Goal: Transaction & Acquisition: Purchase product/service

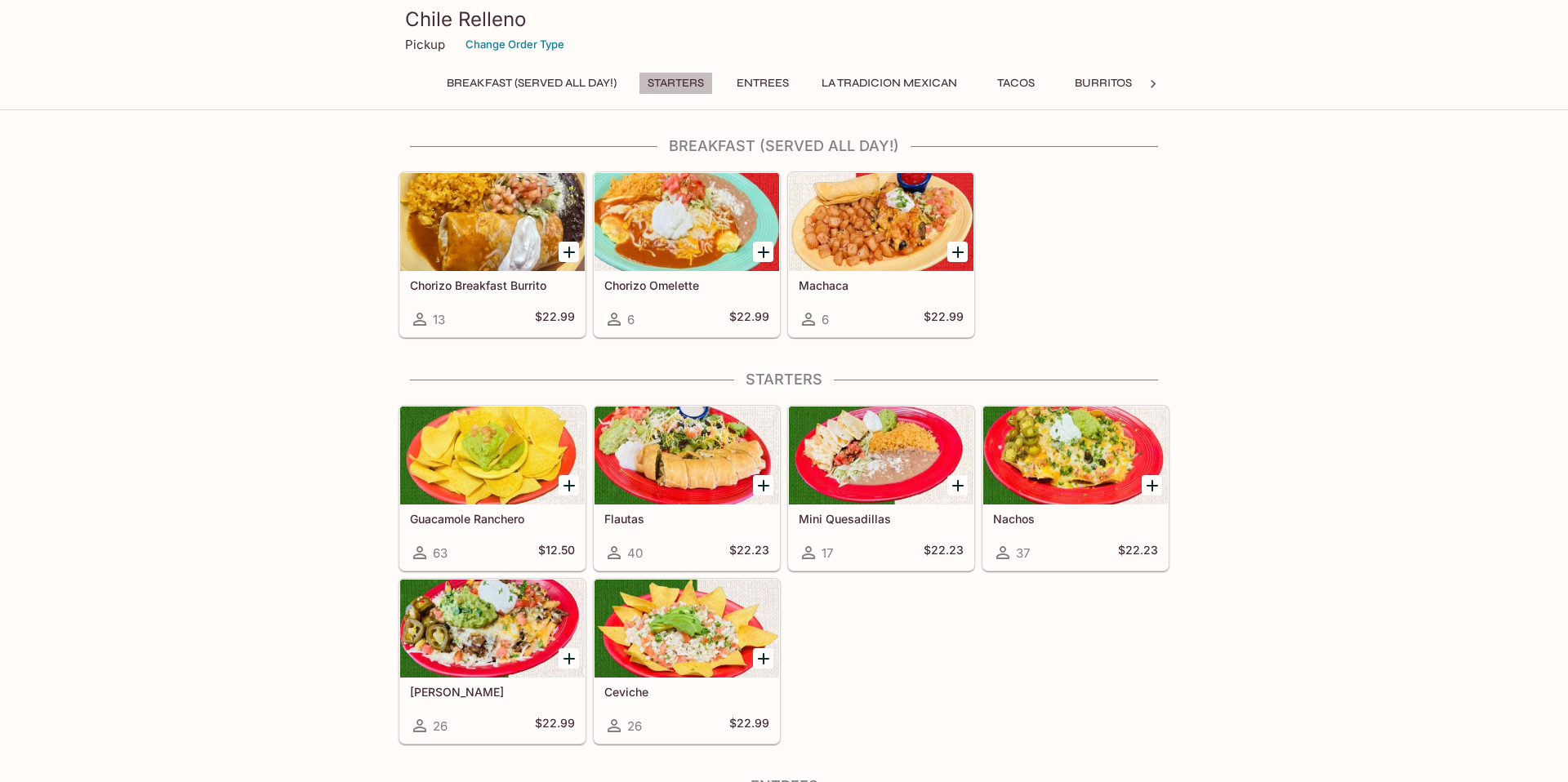
click at [685, 83] on button "Starters" at bounding box center [675, 82] width 74 height 23
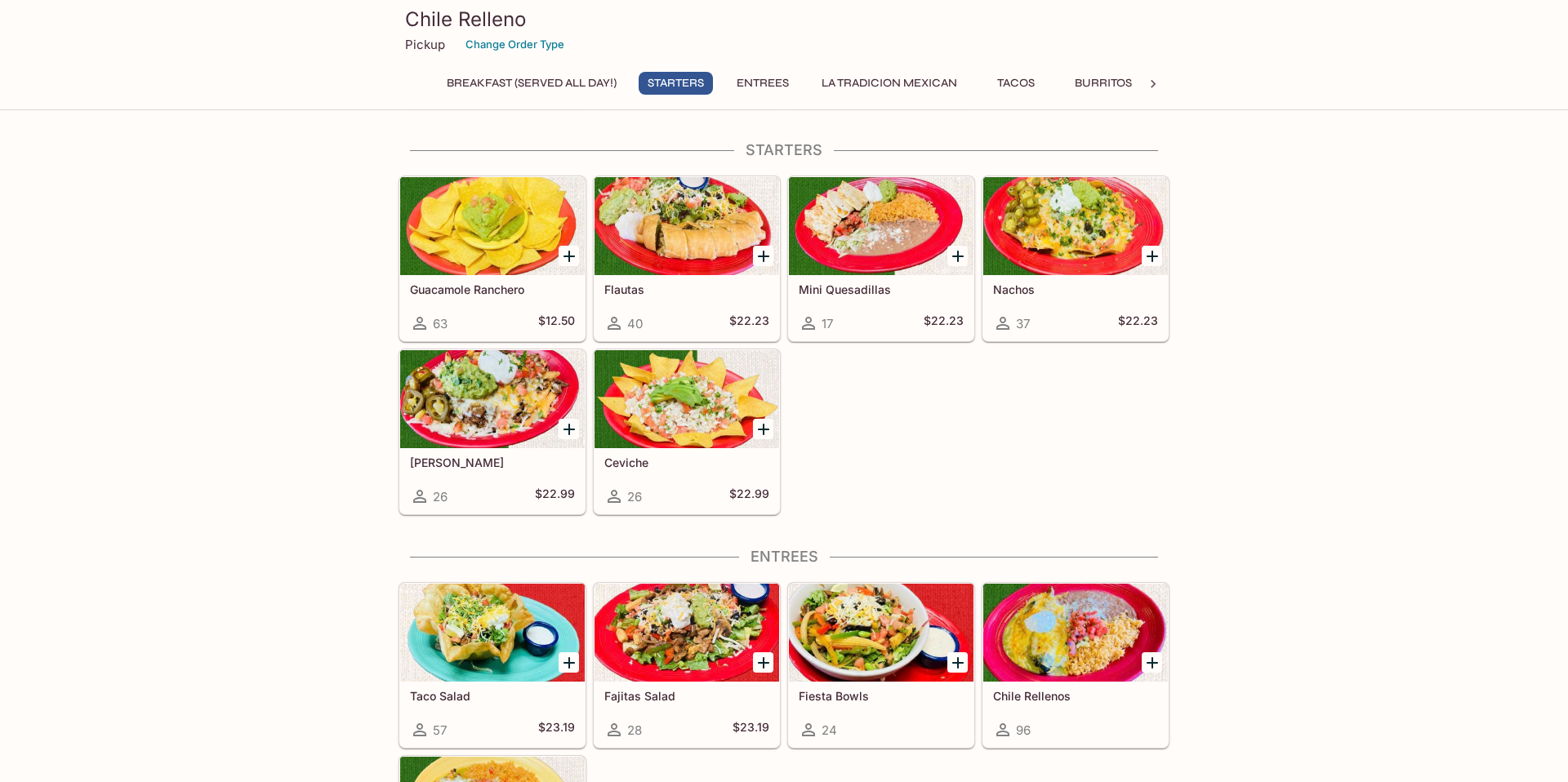
scroll to position [231, 0]
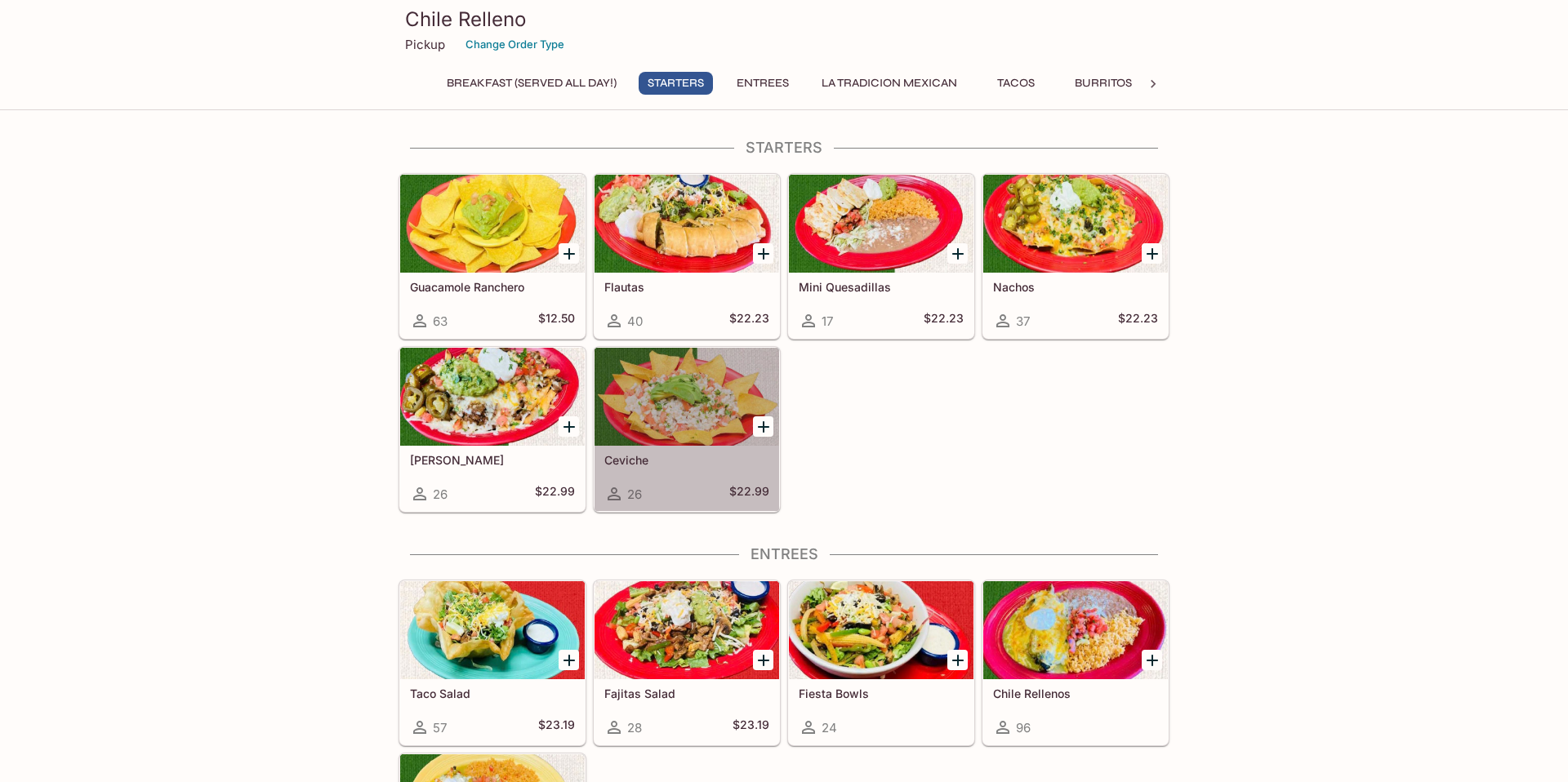
click at [714, 412] on div at bounding box center [686, 397] width 184 height 98
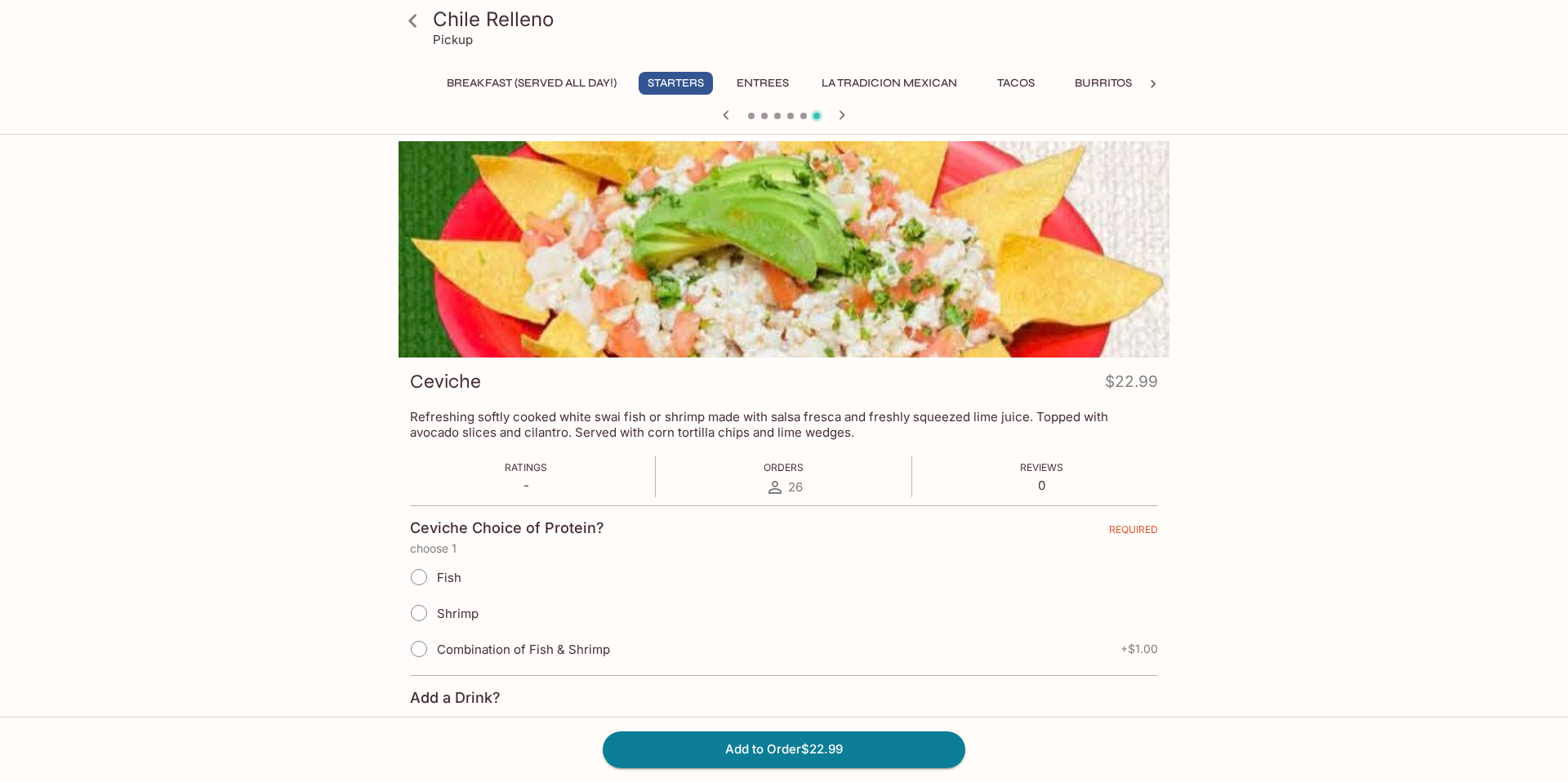
click at [420, 611] on input "Shrimp" at bounding box center [419, 613] width 34 height 34
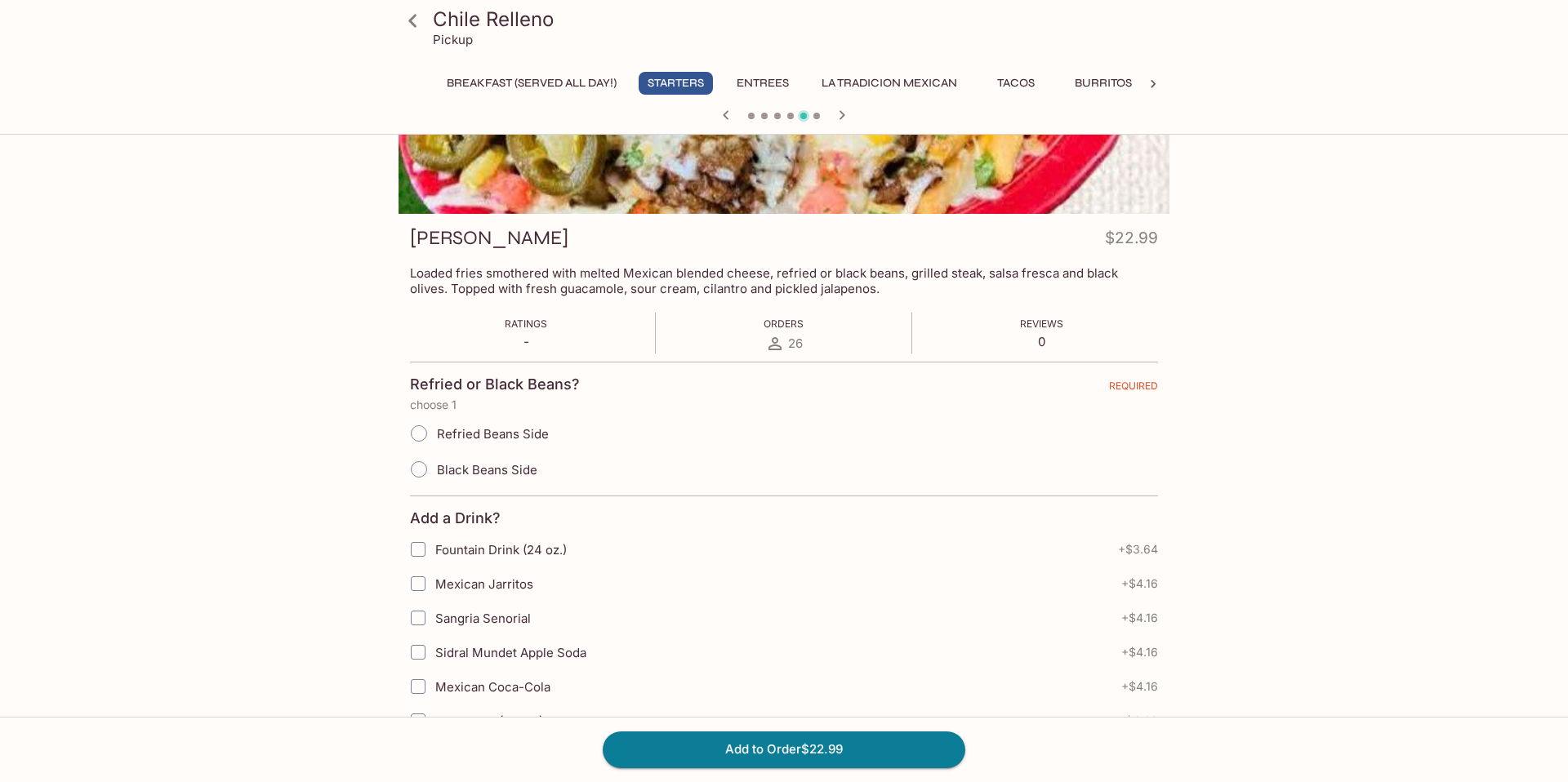
scroll to position [115, 0]
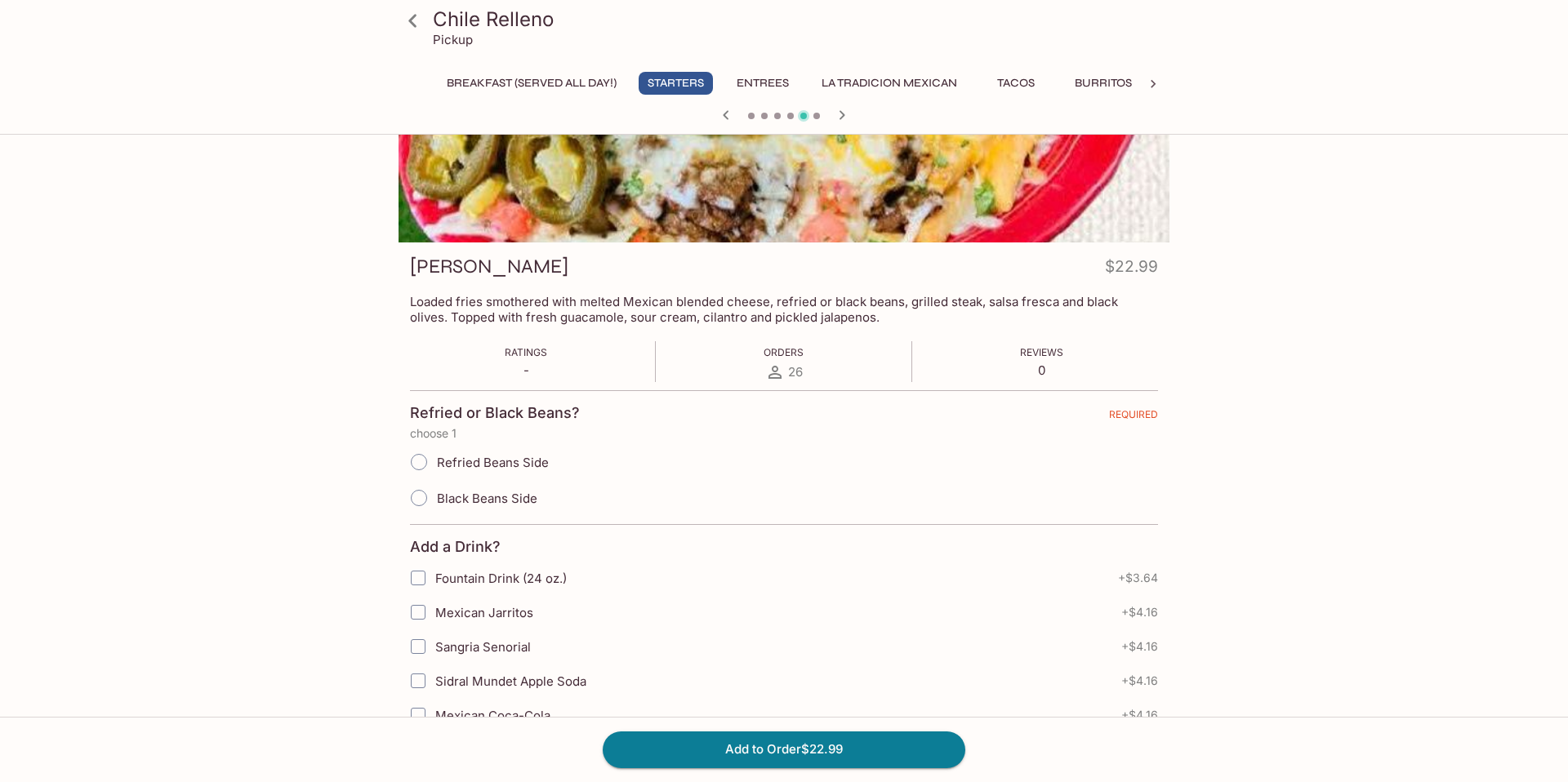
scroll to position [231, 0]
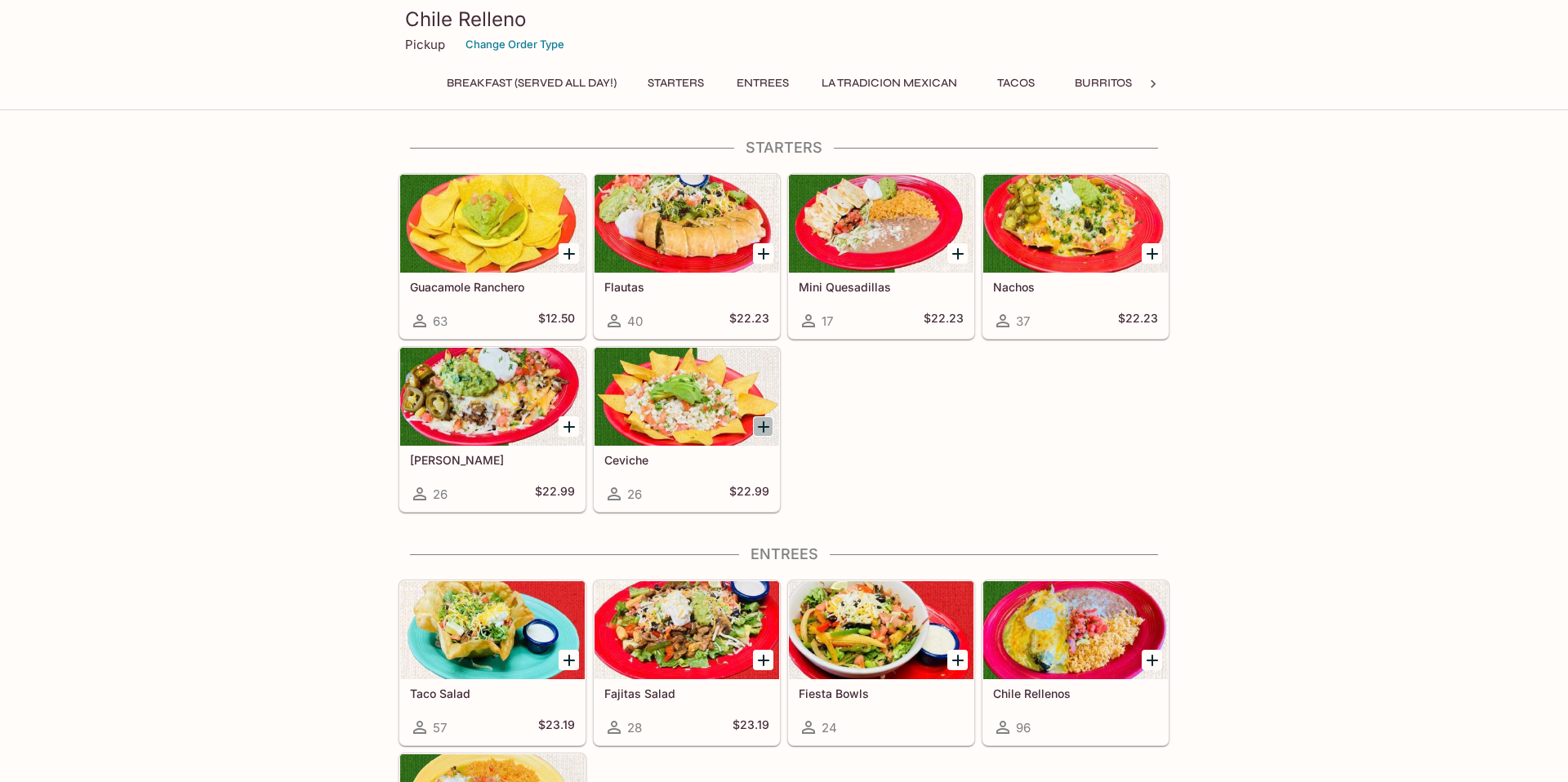
click at [763, 425] on icon "Add Ceviche" at bounding box center [763, 427] width 12 height 12
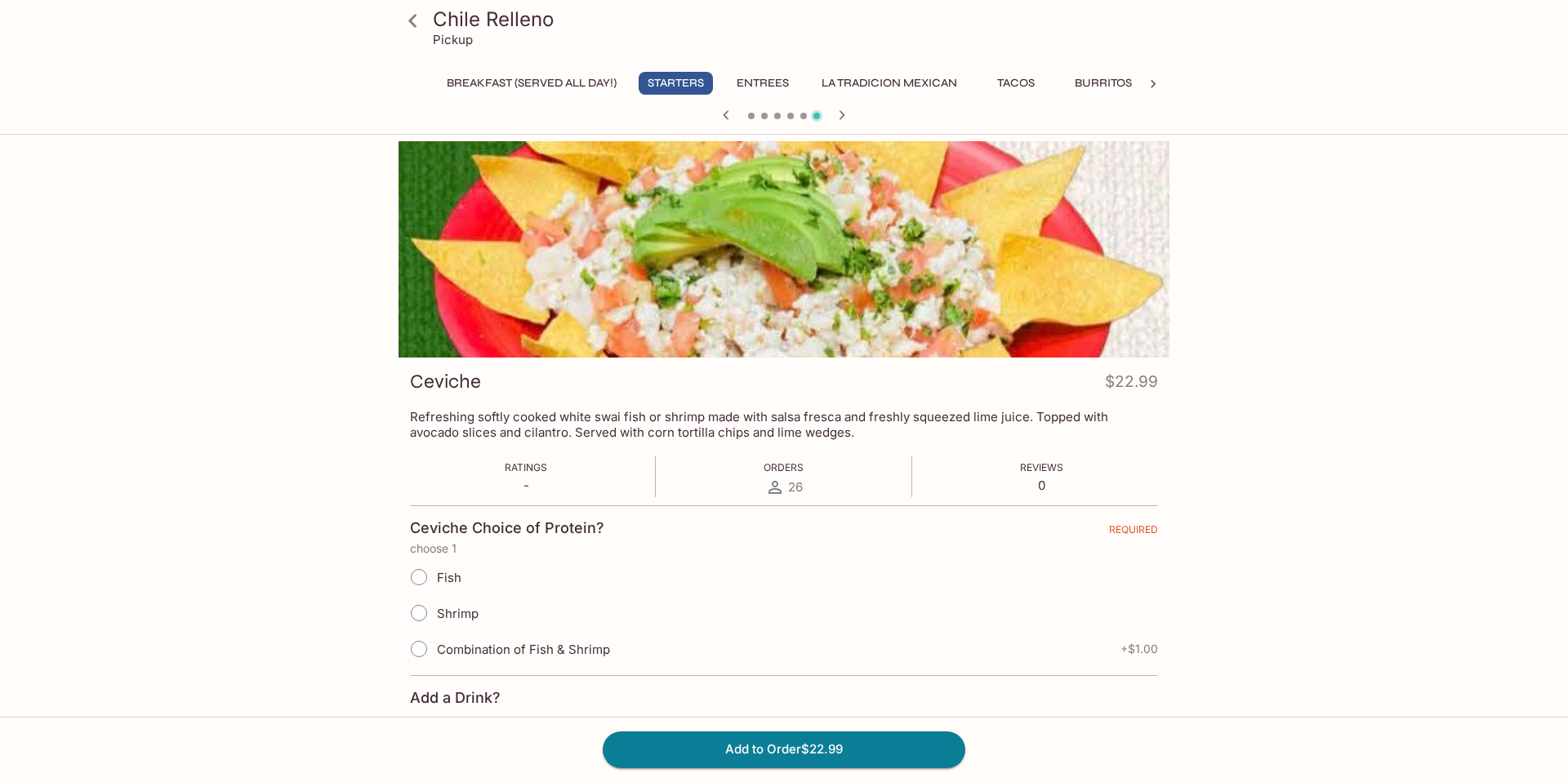
click at [420, 614] on input "Shrimp" at bounding box center [419, 613] width 34 height 34
radio input "true"
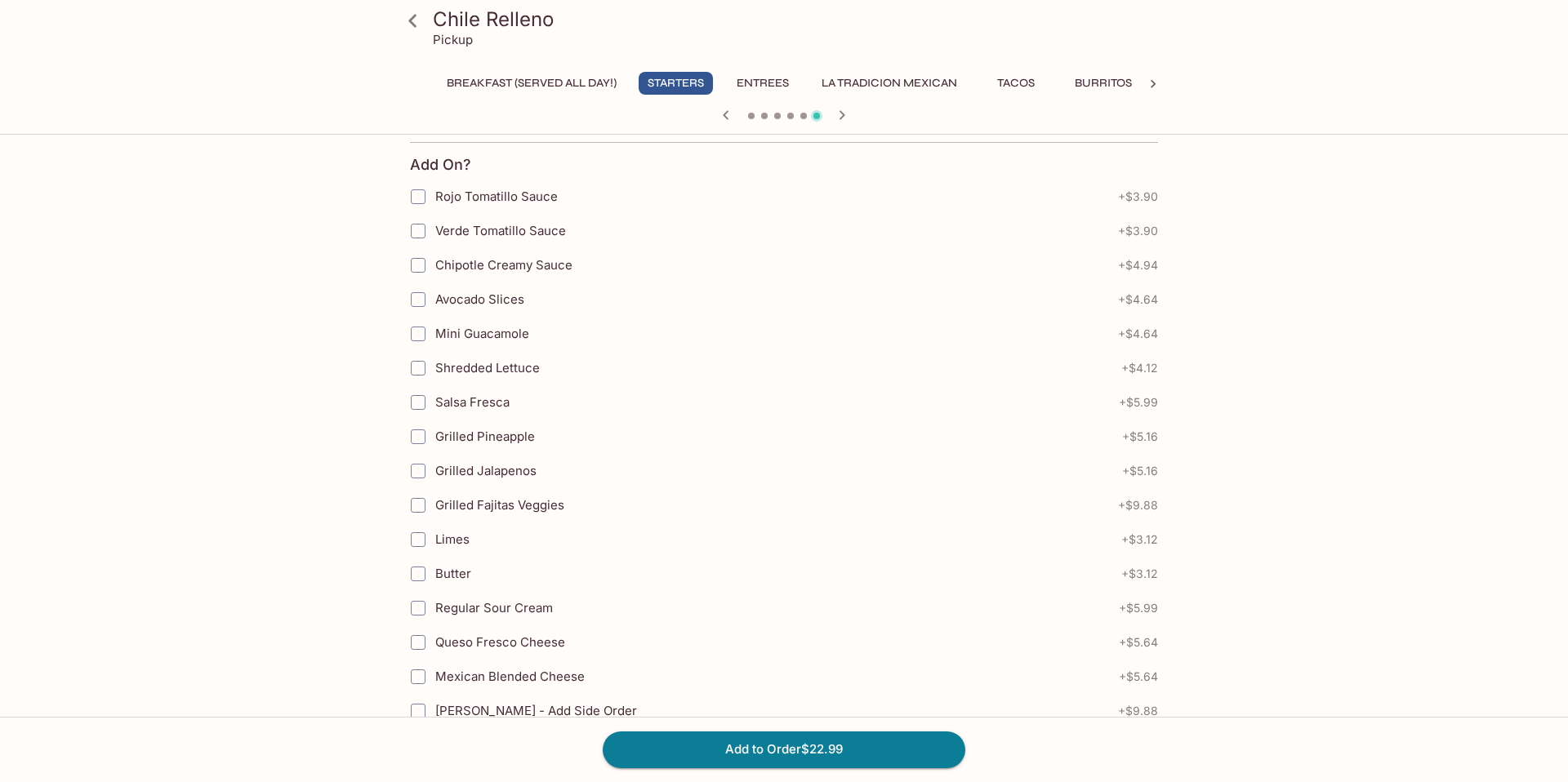
scroll to position [927, 0]
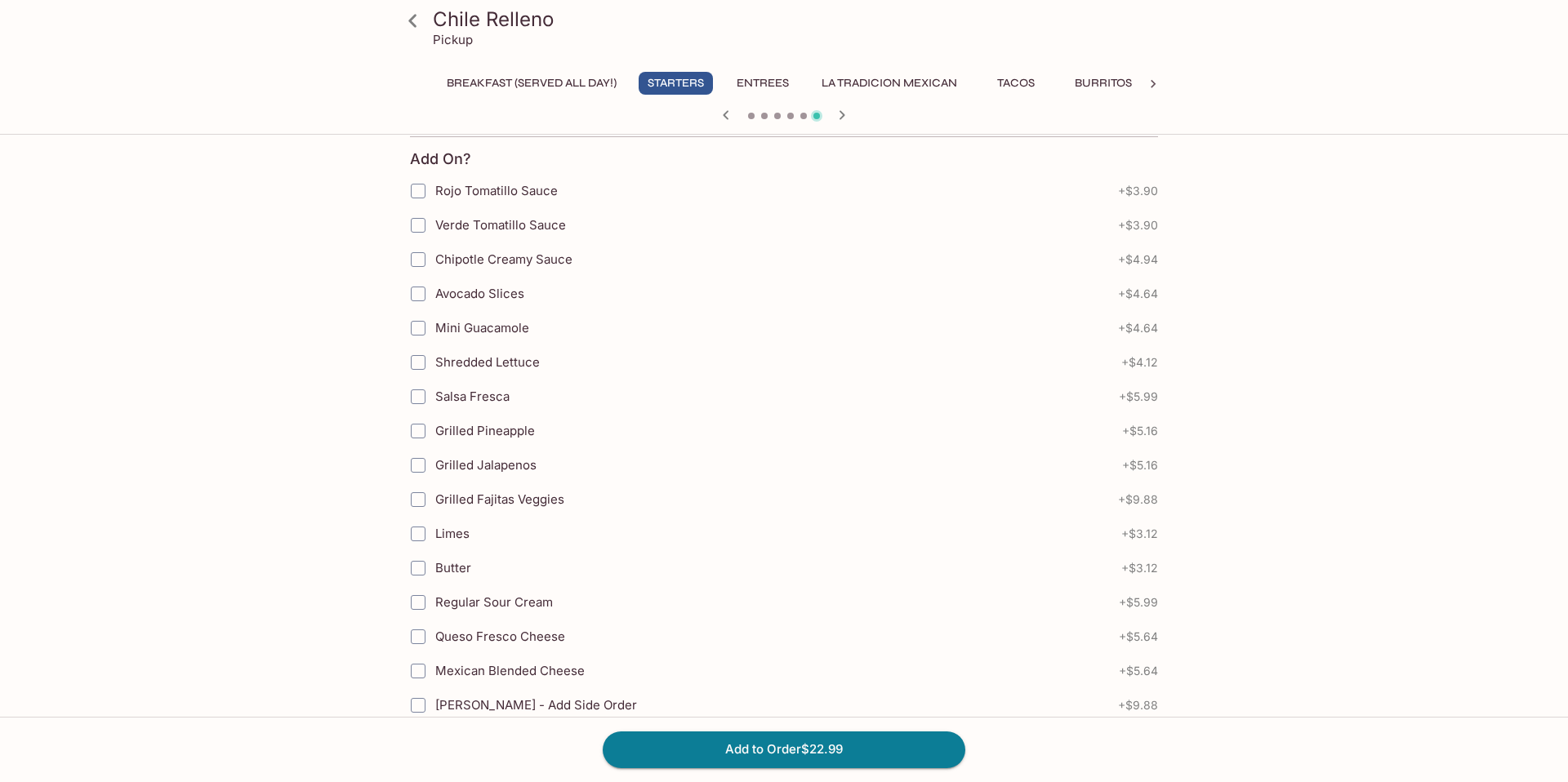
scroll to position [231, 0]
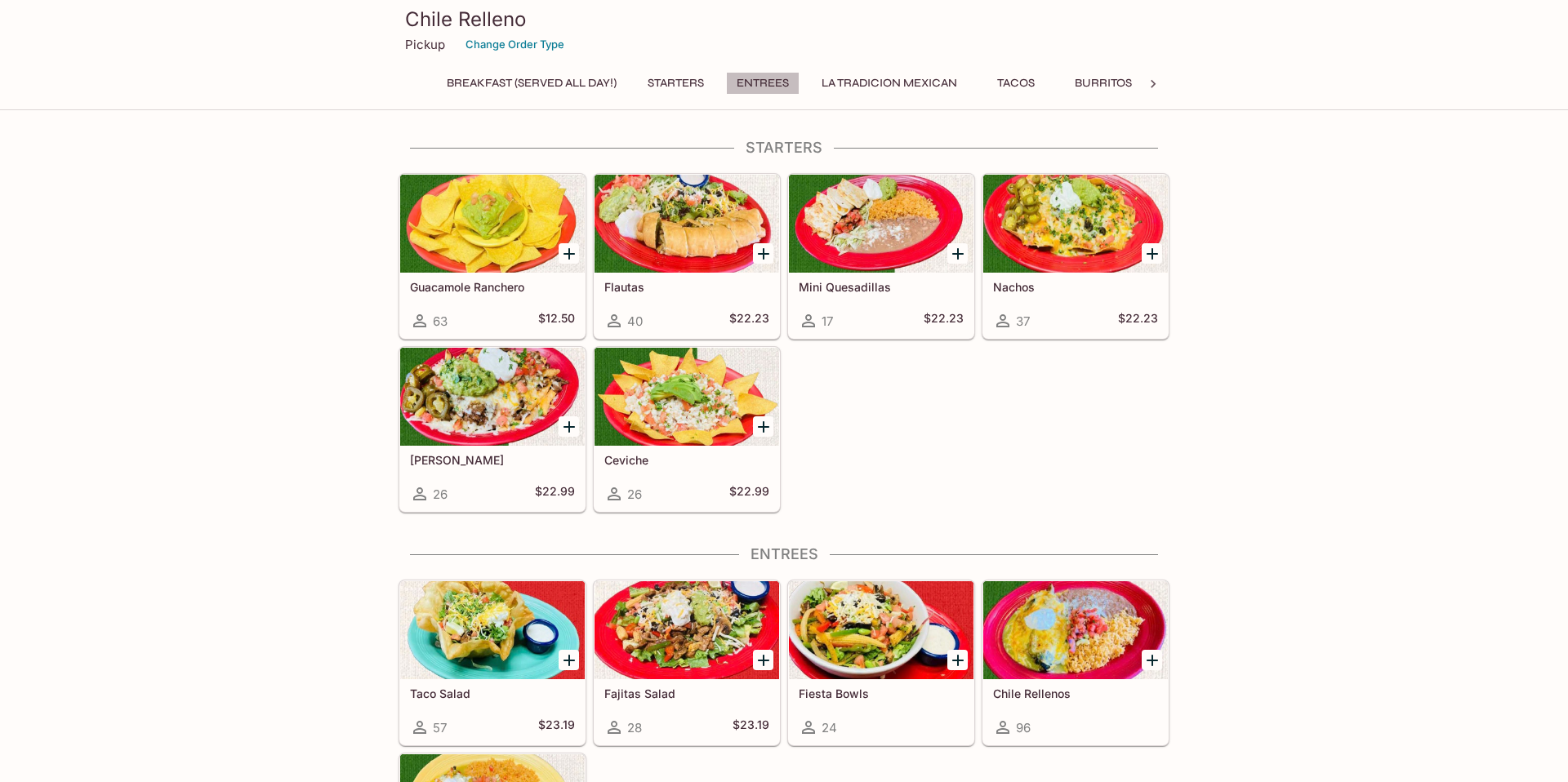
click at [779, 80] on button "Entrees" at bounding box center [762, 82] width 73 height 23
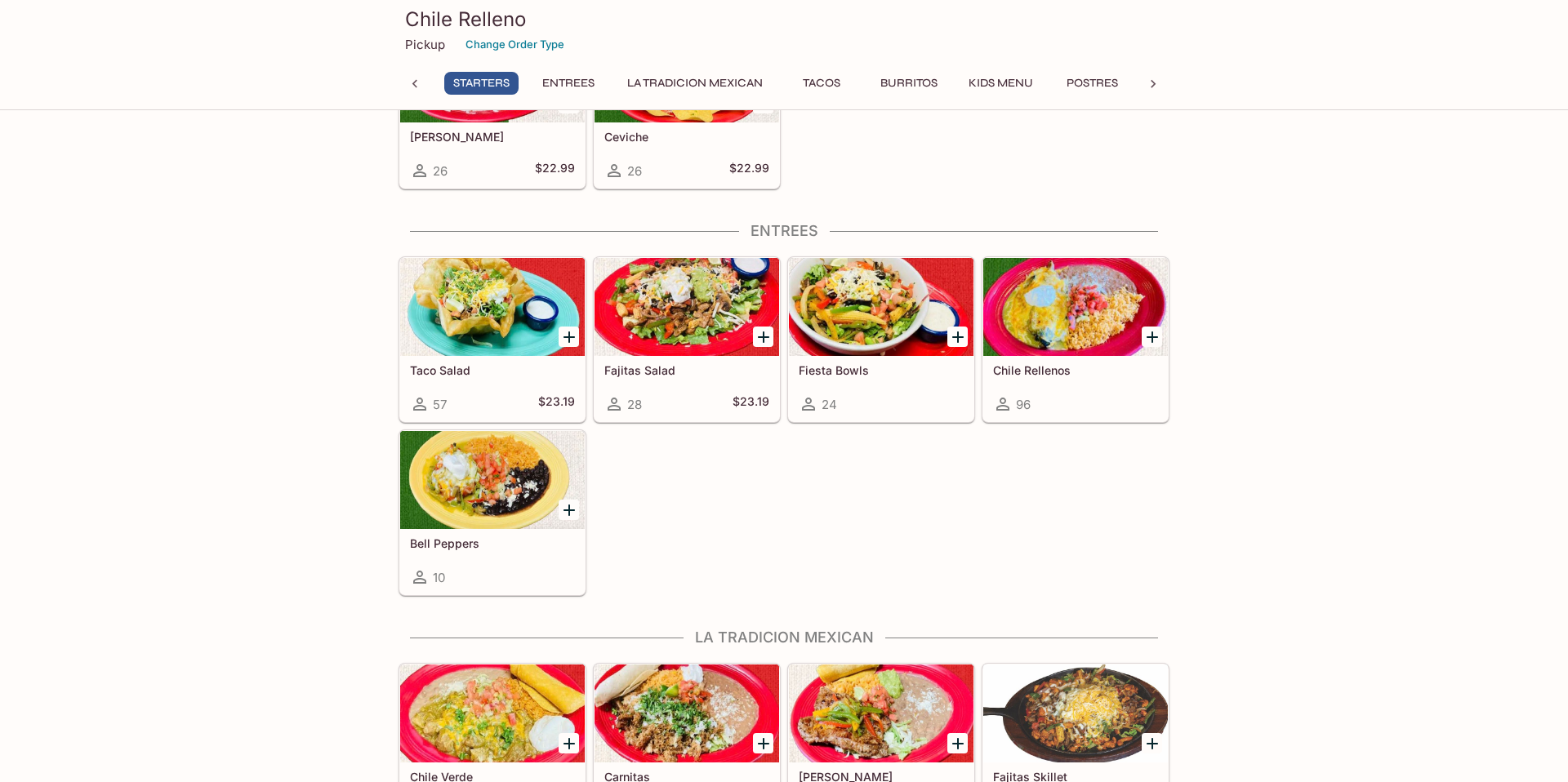
scroll to position [558, 0]
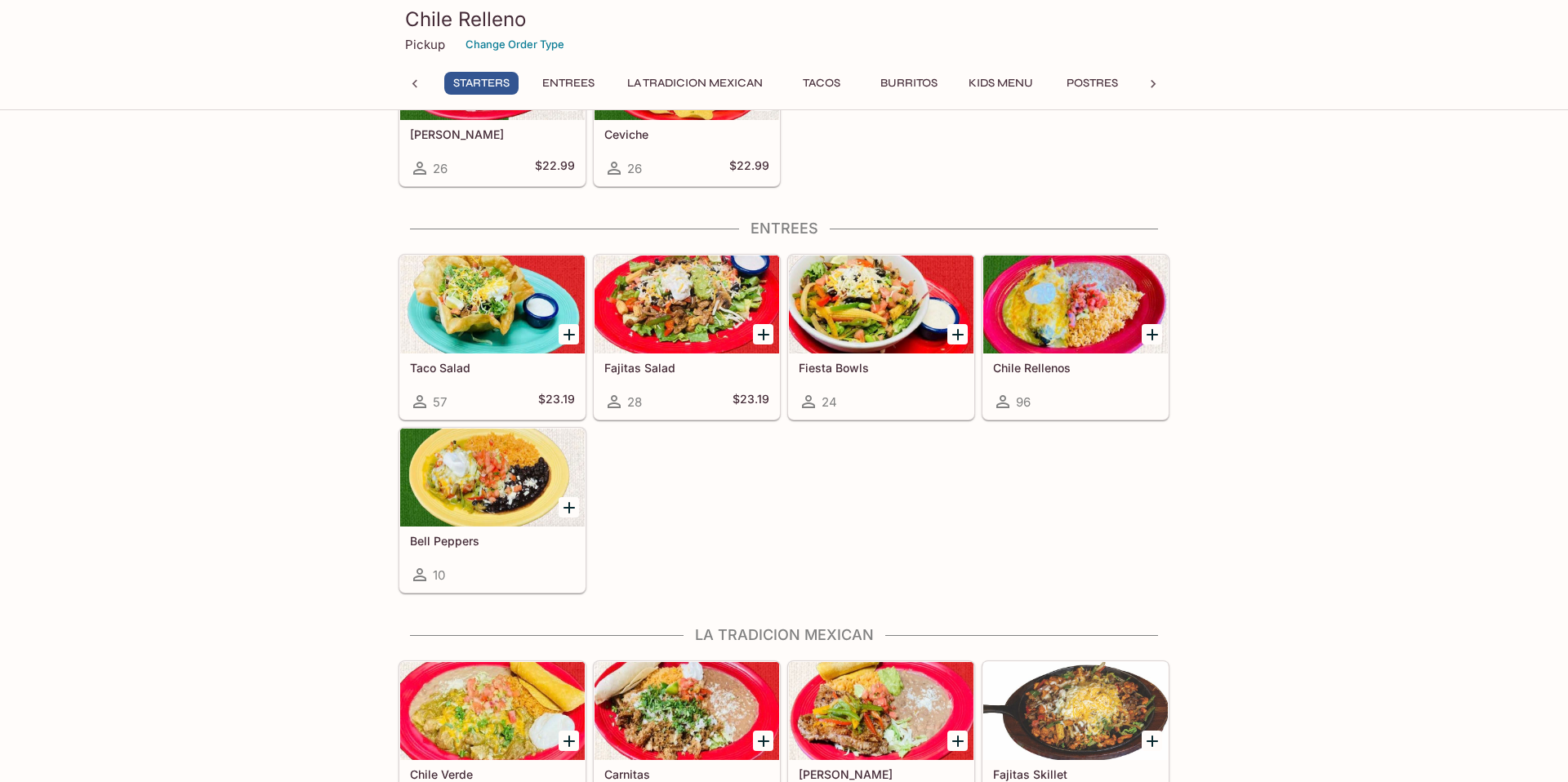
click at [1102, 324] on div at bounding box center [1075, 305] width 184 height 98
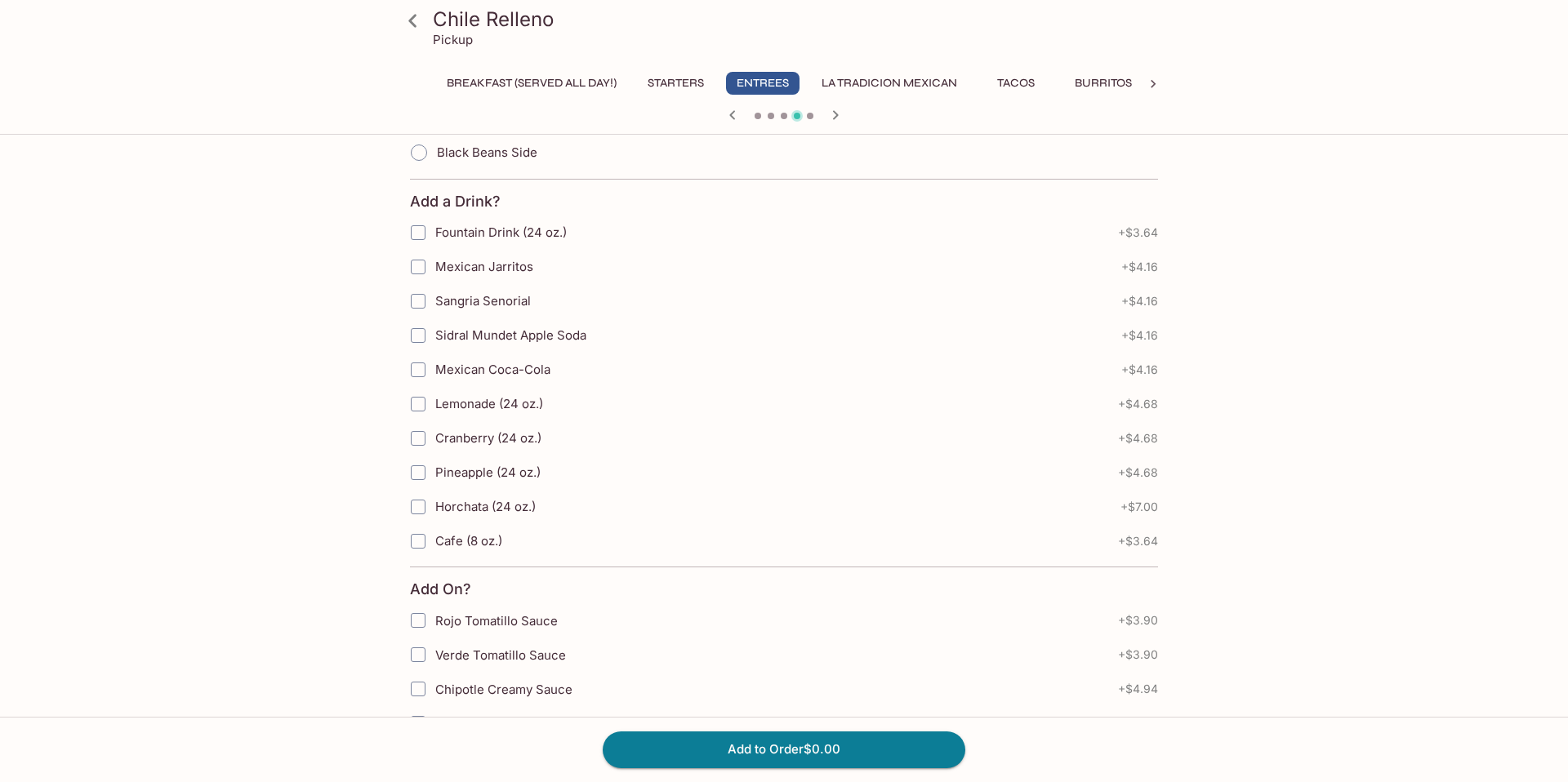
scroll to position [962, 0]
